Goal: Task Accomplishment & Management: Manage account settings

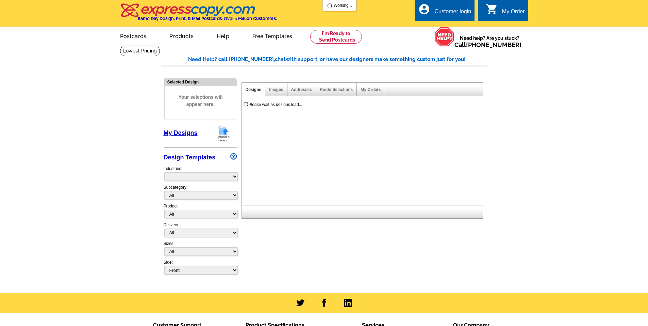
click at [451, 17] on div "Customer login" at bounding box center [453, 14] width 37 height 10
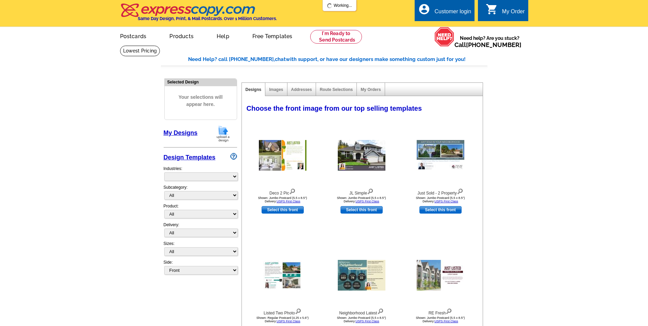
select select "785"
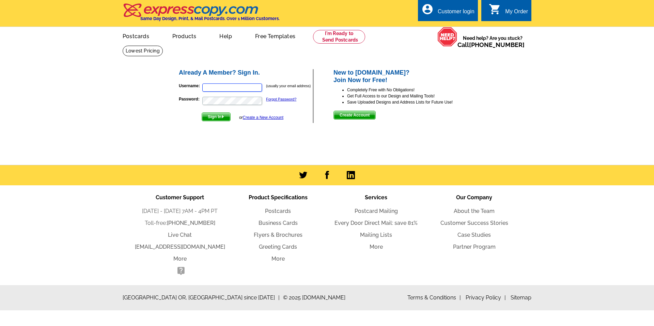
type input "stephaniesellsnoco@gmail.com"
click at [224, 118] on img "submit" at bounding box center [222, 116] width 3 height 3
